Goal: Task Accomplishment & Management: Manage account settings

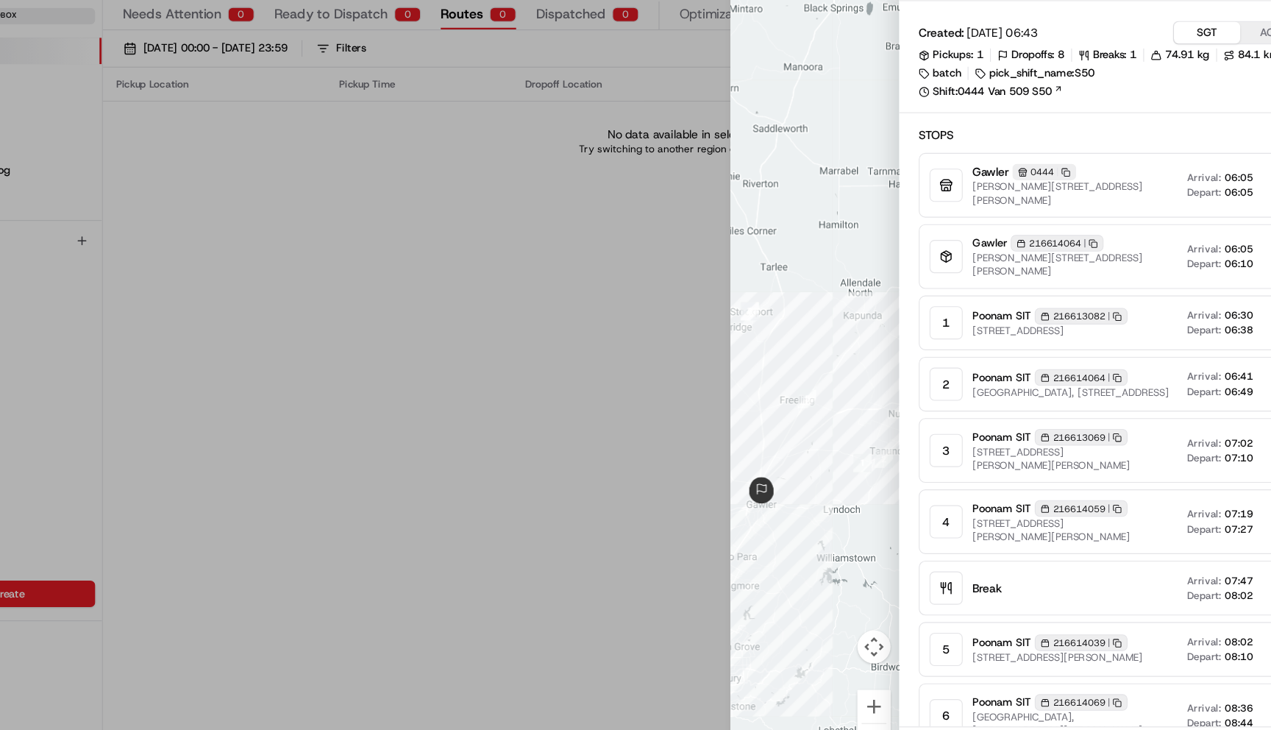
drag, startPoint x: 812, startPoint y: 338, endPoint x: 844, endPoint y: 333, distance: 32.7
click at [844, 333] on div at bounding box center [815, 365] width 149 height 730
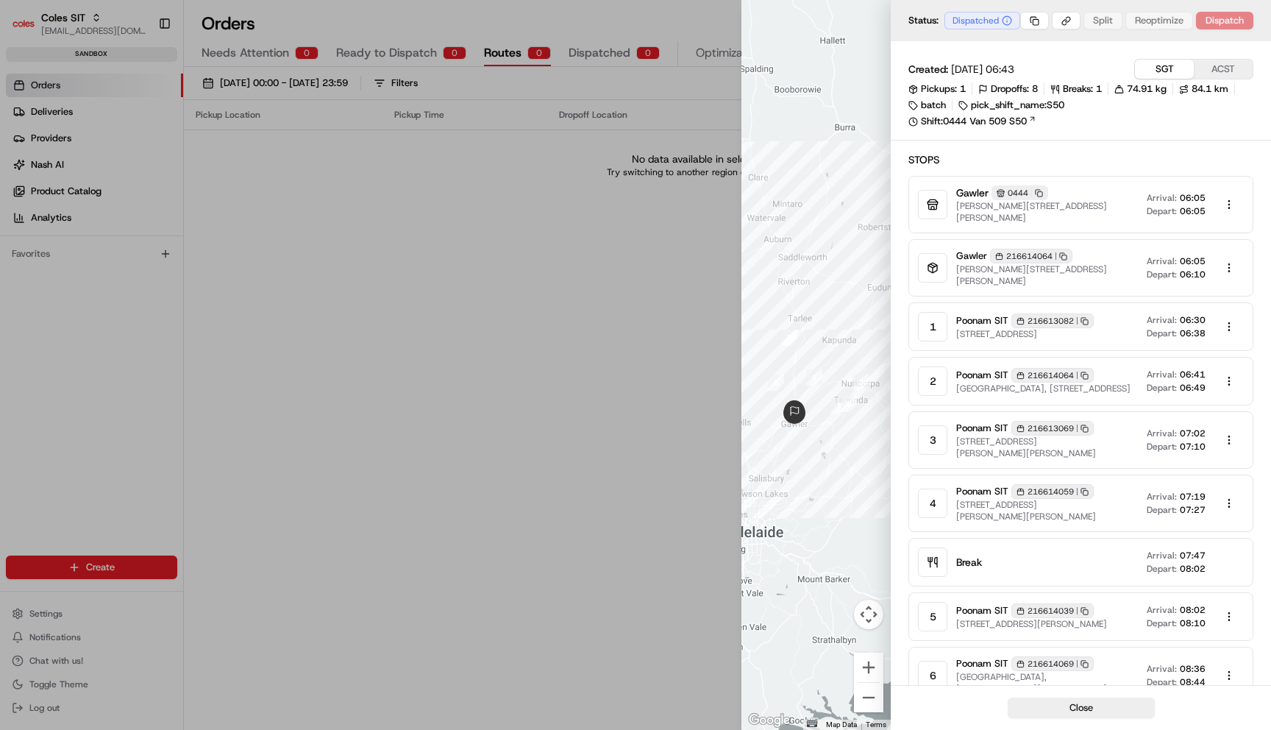
drag, startPoint x: 741, startPoint y: 248, endPoint x: 728, endPoint y: 261, distance: 18.7
click at [728, 261] on body "Coles SIT maksim@usenash.com Toggle Sidebar sandbox Orders Deliveries Providers…" at bounding box center [635, 365] width 1271 height 730
click at [872, 612] on button "Map camera controls" at bounding box center [868, 613] width 29 height 29
click at [871, 612] on button "Map camera controls" at bounding box center [868, 613] width 29 height 29
click at [983, 124] on link "Shift: 0444 Van 509 S50" at bounding box center [1080, 121] width 345 height 13
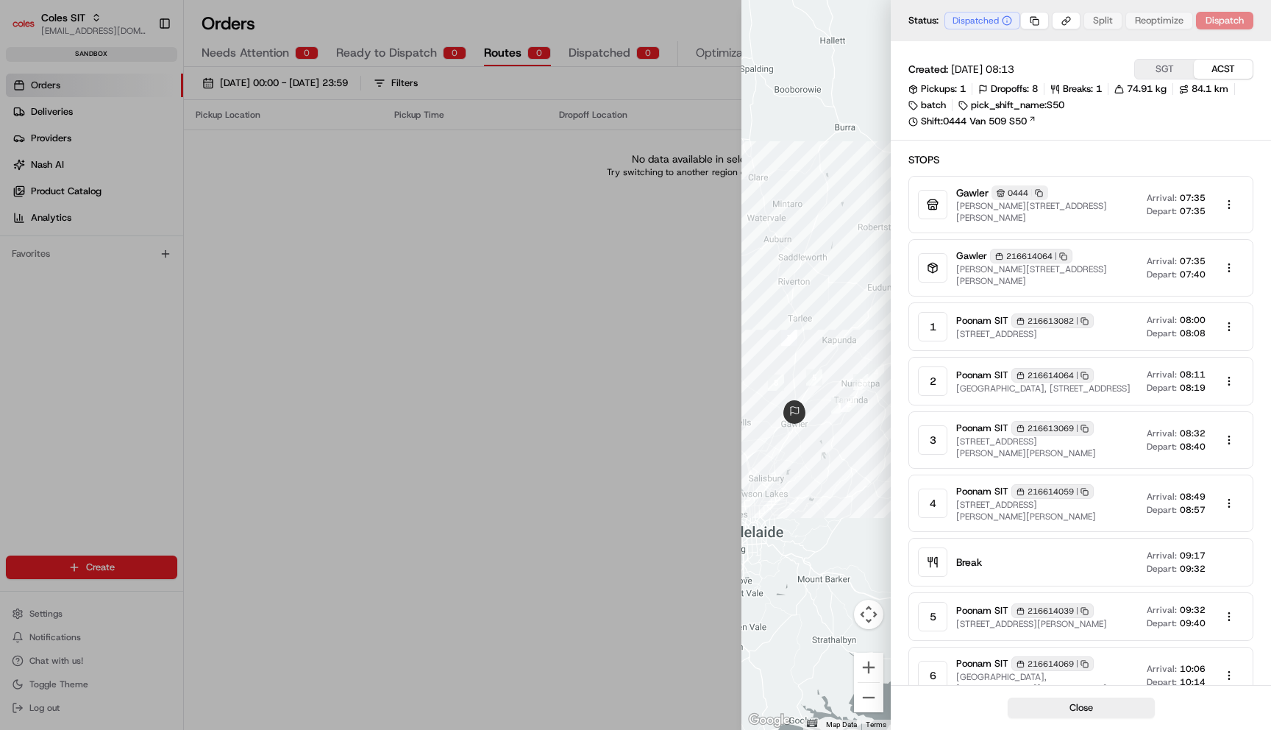
click at [1221, 67] on button "ACST" at bounding box center [1223, 69] width 59 height 19
click at [1035, 21] on body "Coles SIT maksim@usenash.com Toggle Sidebar sandbox Orders Deliveries Providers…" at bounding box center [635, 365] width 1271 height 730
click at [1038, 49] on div "Copy Route ID" at bounding box center [1036, 47] width 92 height 22
click at [1247, 23] on icon "Notifications (F8)" at bounding box center [1247, 24] width 12 height 12
click at [1032, 24] on body "Coles SIT maksim@usenash.com Toggle Sidebar sandbox Orders Deliveries Providers…" at bounding box center [635, 365] width 1271 height 730
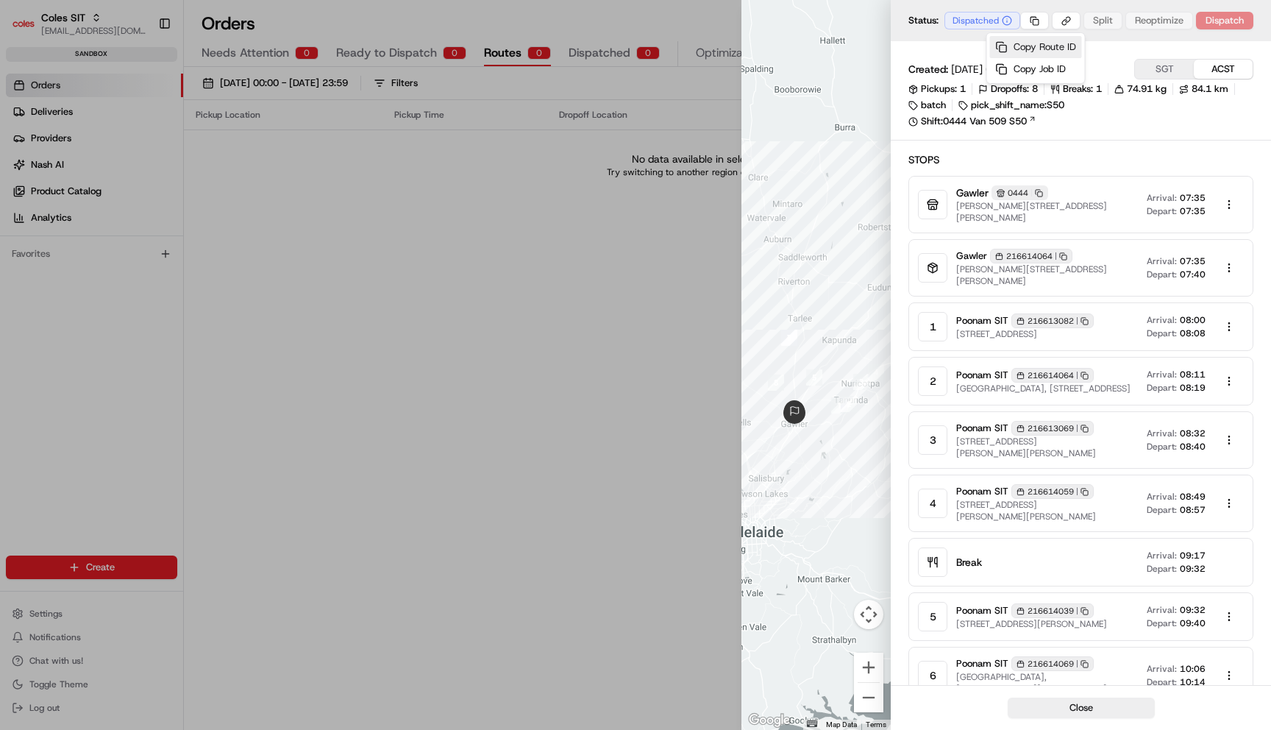
click at [1031, 48] on div "Copy Route ID" at bounding box center [1036, 47] width 92 height 22
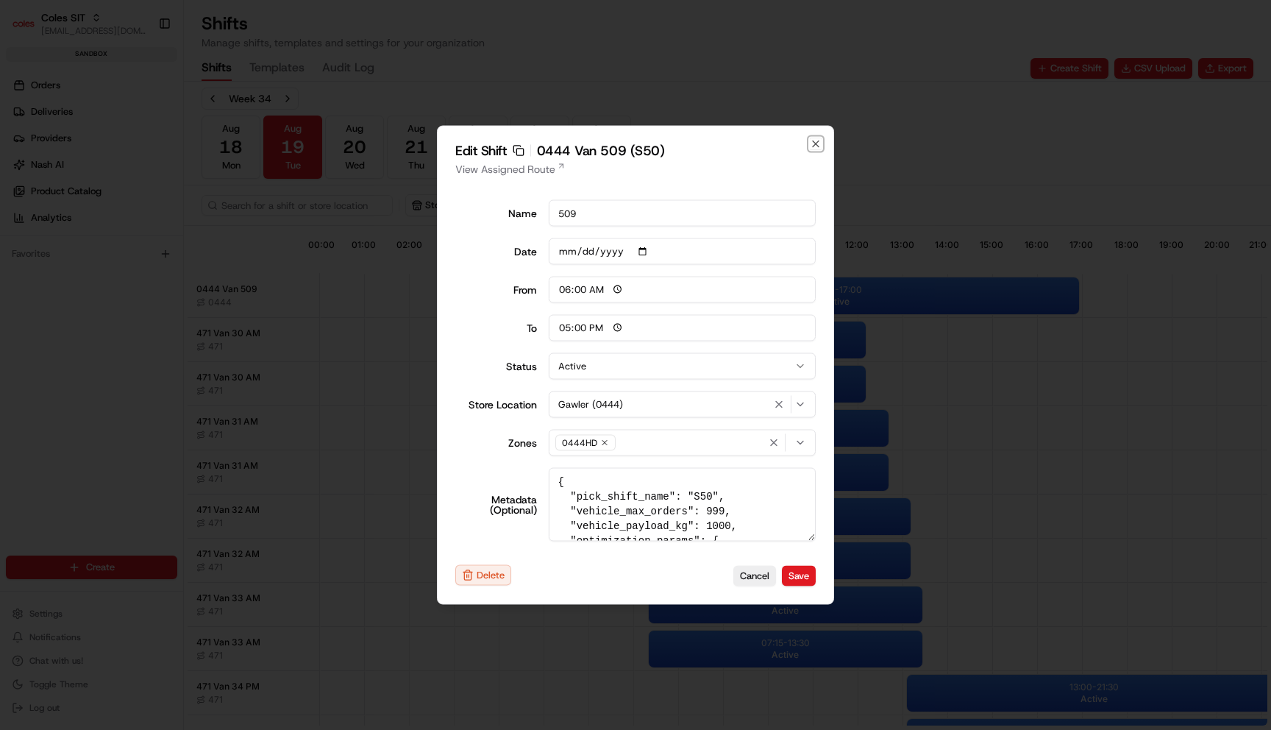
scroll to position [28, 0]
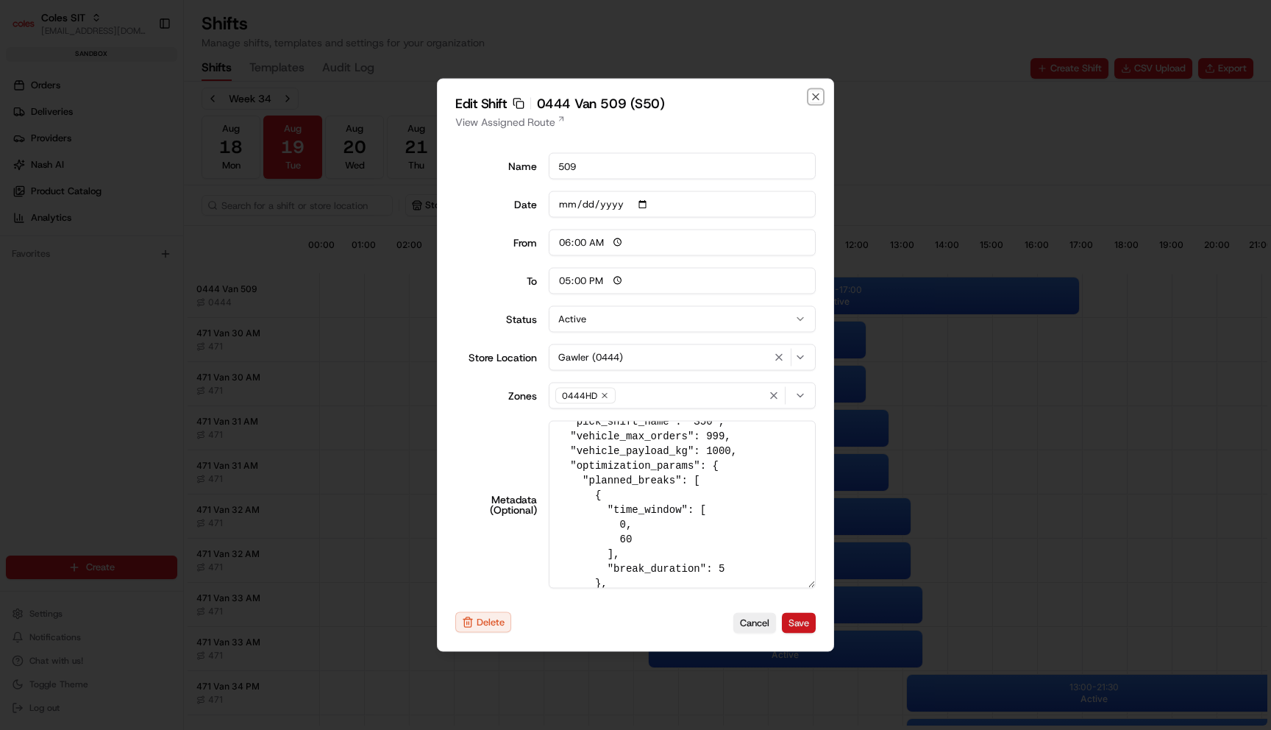
drag, startPoint x: 808, startPoint y: 532, endPoint x: 808, endPoint y: 630, distance: 97.8
click at [808, 630] on div "Edit Shift Copy sft_Eu9KHQzHeM2LMAgcDCsMJB 0444 Van 509 (S50) View Assigned Rou…" at bounding box center [635, 365] width 397 height 573
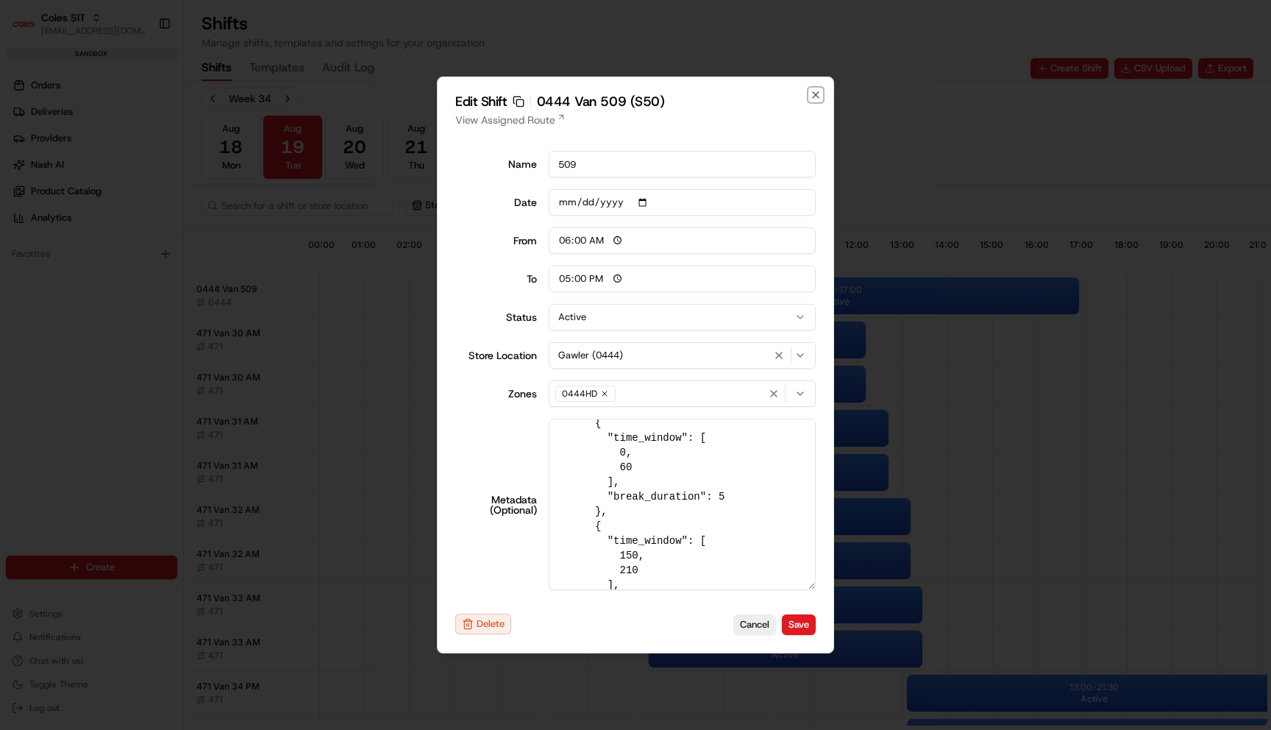
scroll to position [99, 0]
